Goal: Register for event/course

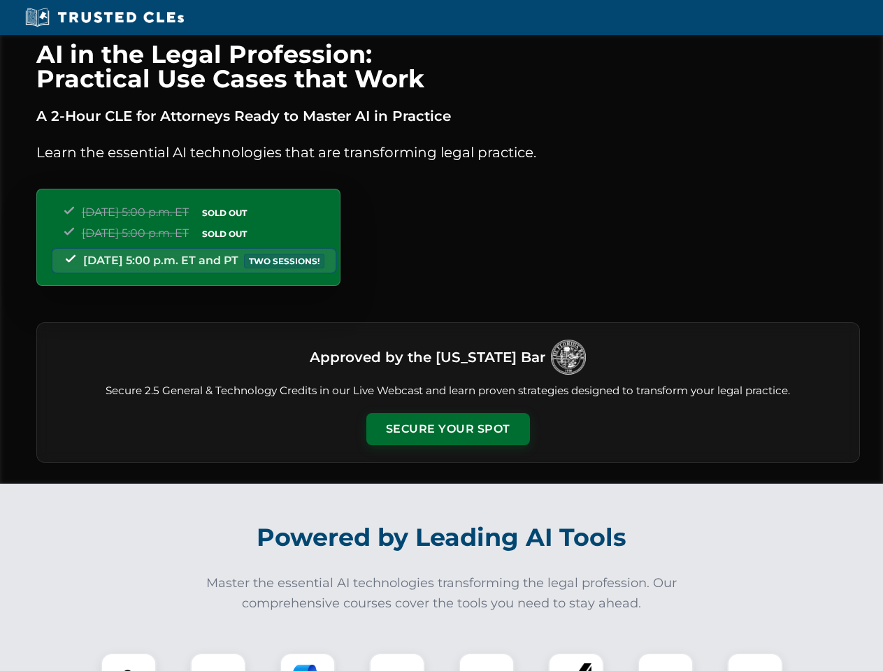
click at [447, 429] on button "Secure Your Spot" at bounding box center [448, 429] width 164 height 32
click at [129, 662] on img at bounding box center [128, 680] width 41 height 41
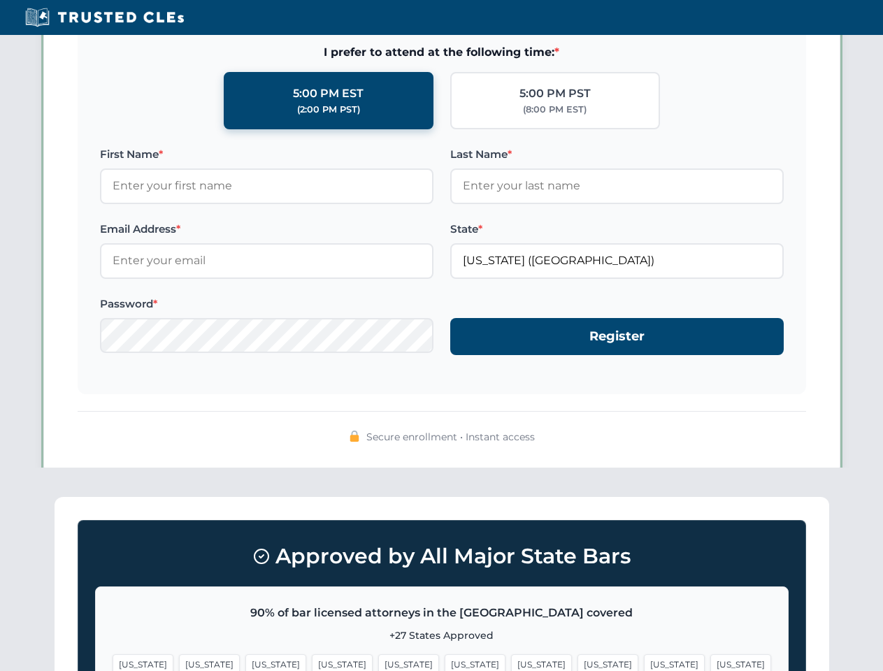
click at [511, 662] on span "[US_STATE]" at bounding box center [541, 664] width 61 height 20
click at [644, 662] on span "[US_STATE]" at bounding box center [674, 664] width 61 height 20
